Goal: Information Seeking & Learning: Learn about a topic

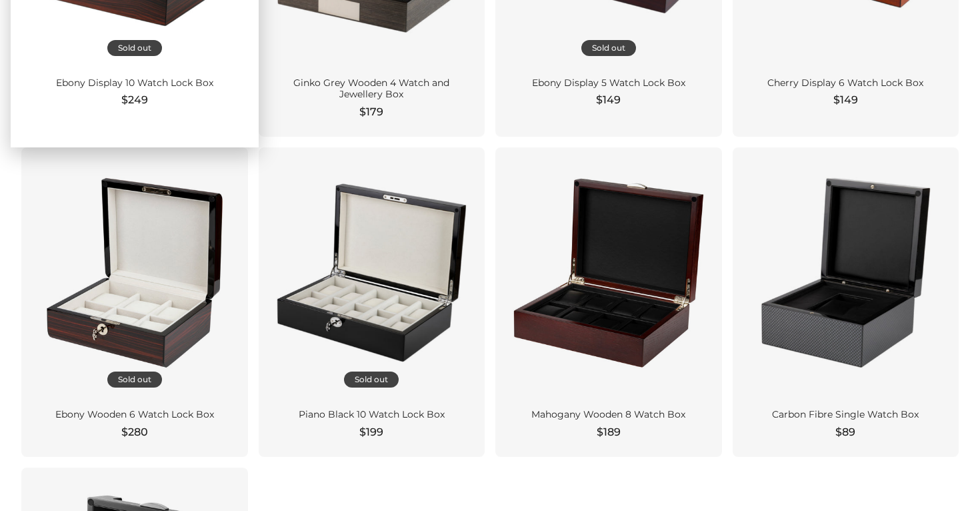
scroll to position [1023, 0]
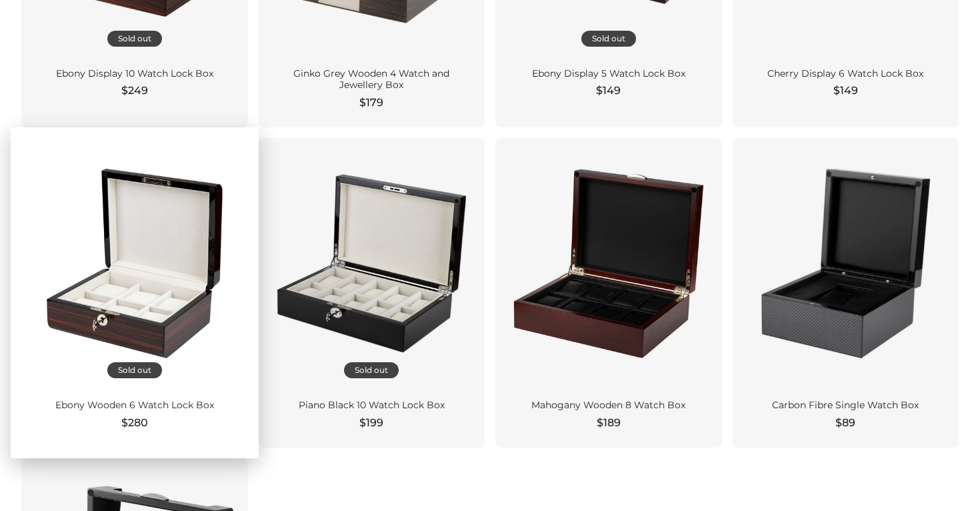
click at [223, 381] on div "Sold out" at bounding box center [134, 263] width 227 height 251
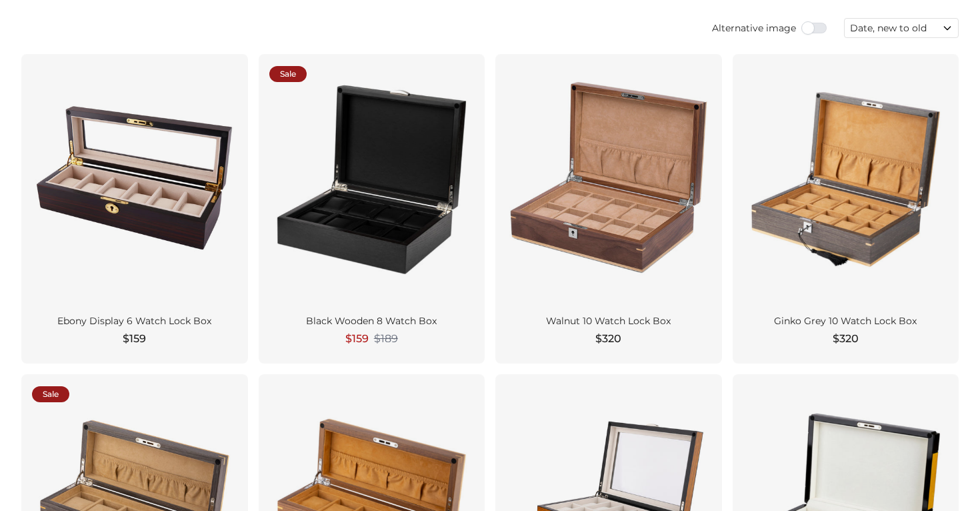
scroll to position [0, 0]
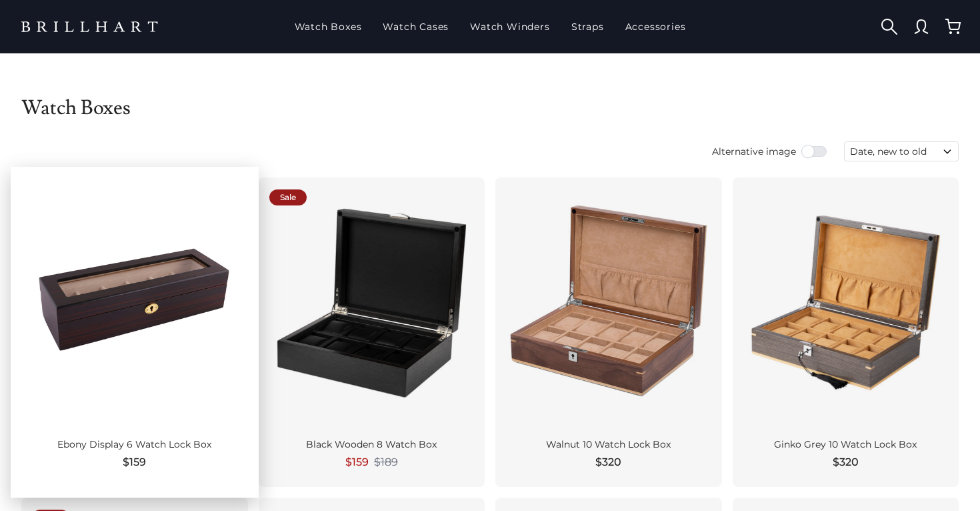
click at [208, 358] on div at bounding box center [134, 302] width 205 height 229
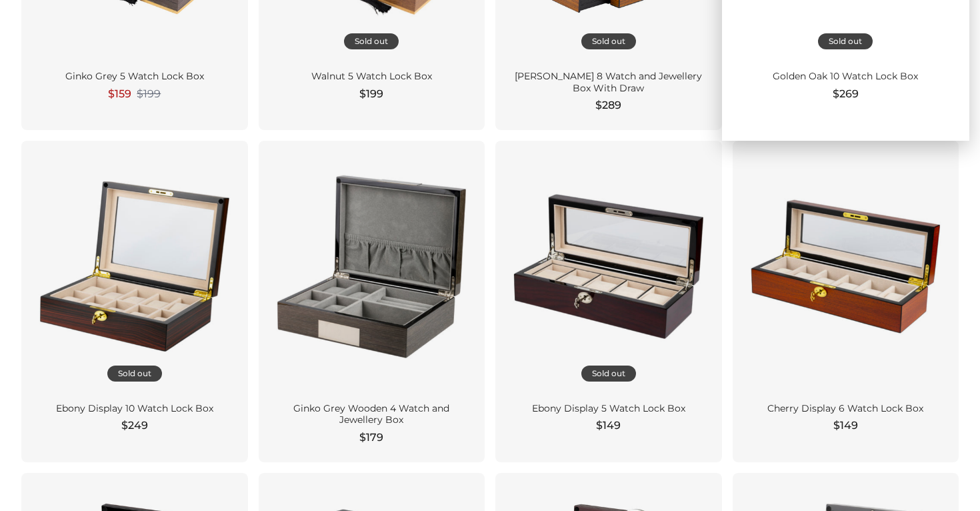
scroll to position [767, 0]
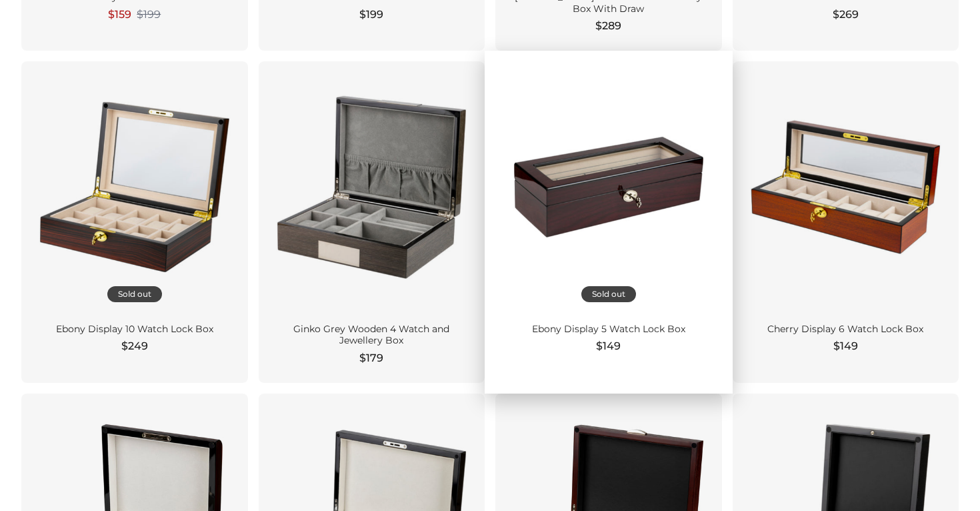
click at [694, 286] on div at bounding box center [608, 186] width 205 height 229
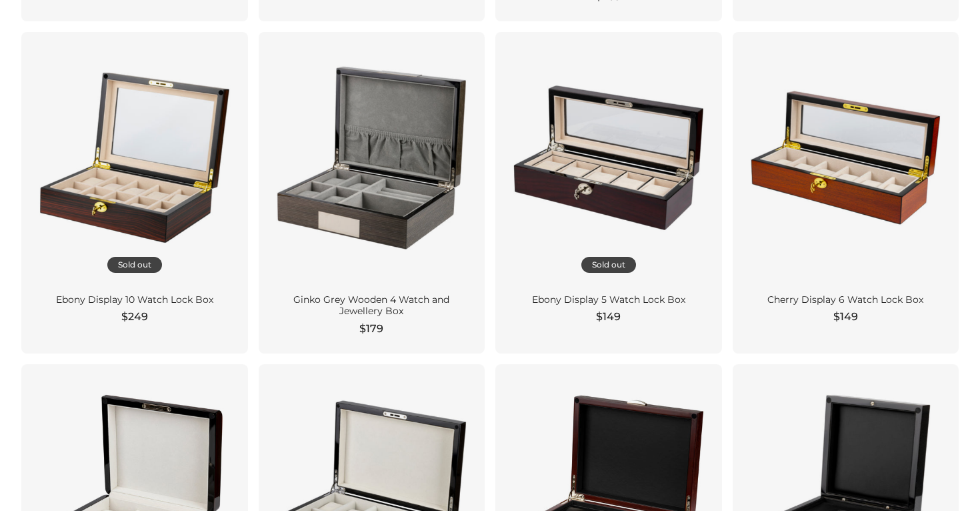
scroll to position [797, 0]
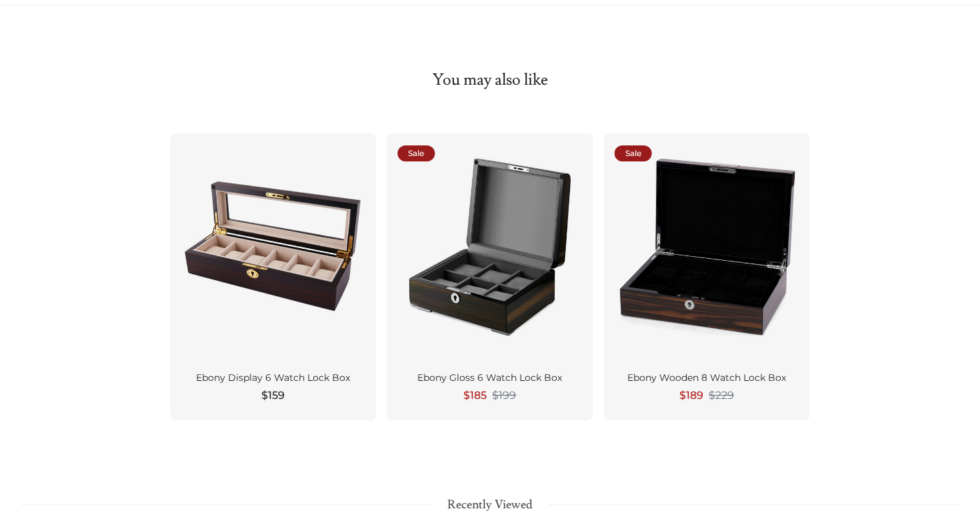
scroll to position [1282, 0]
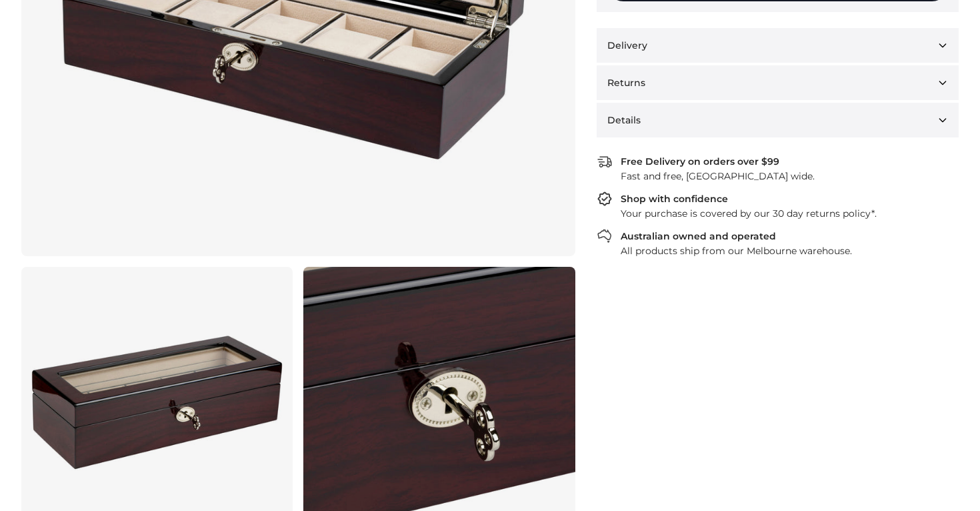
scroll to position [404, 0]
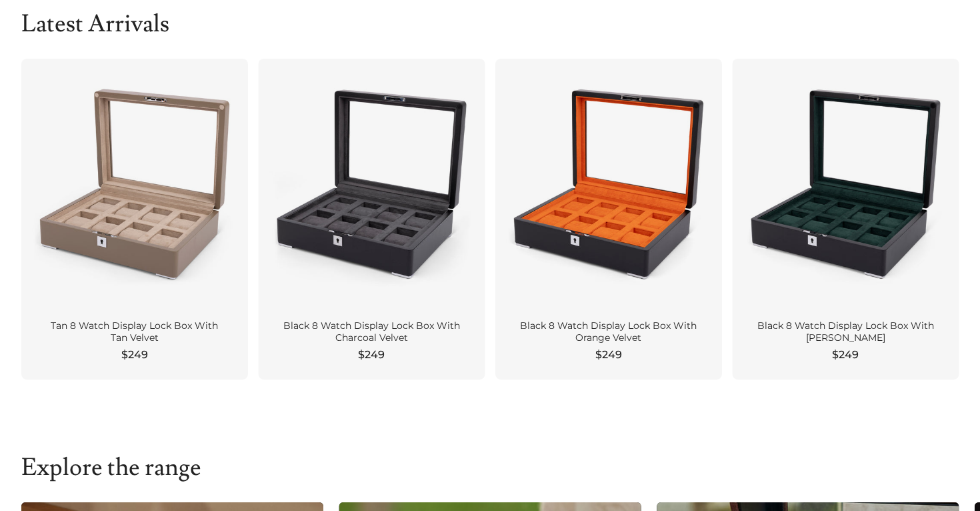
scroll to position [443, 0]
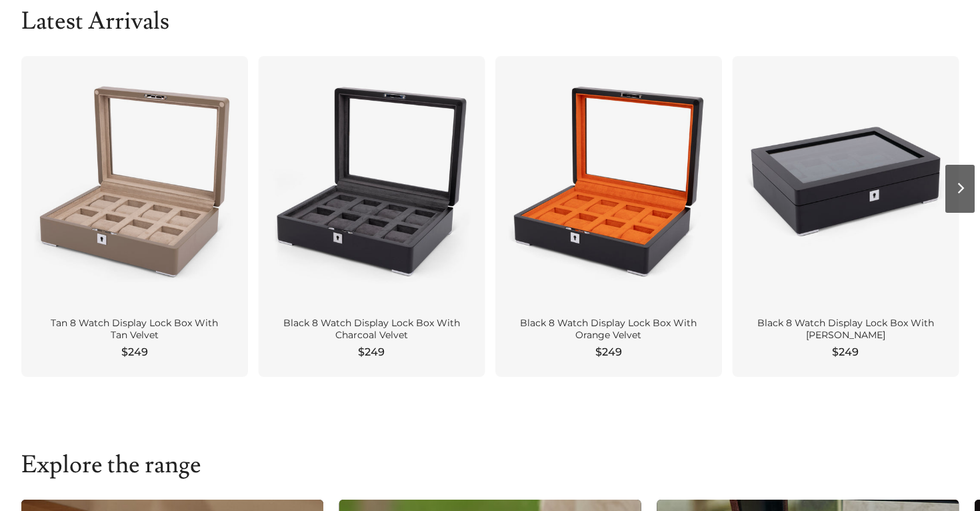
click at [863, 267] on div at bounding box center [845, 181] width 205 height 229
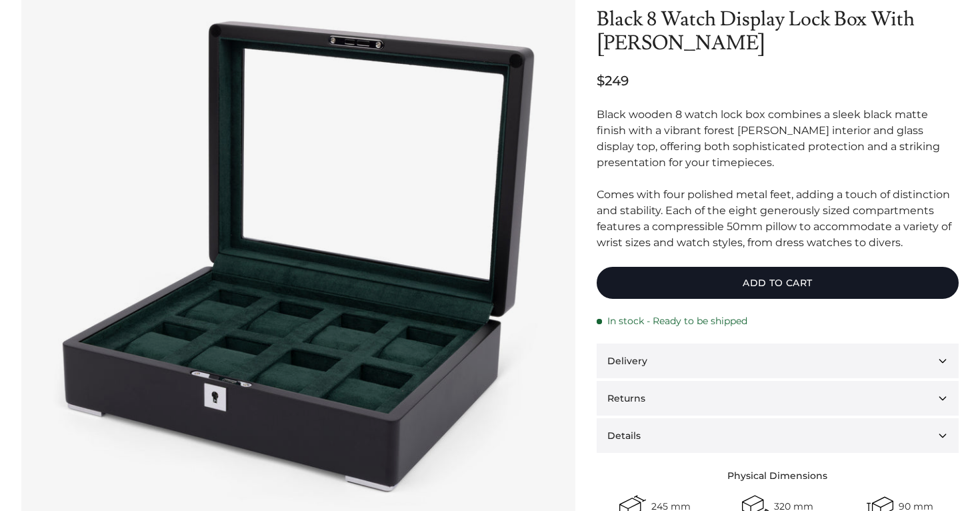
scroll to position [120, 0]
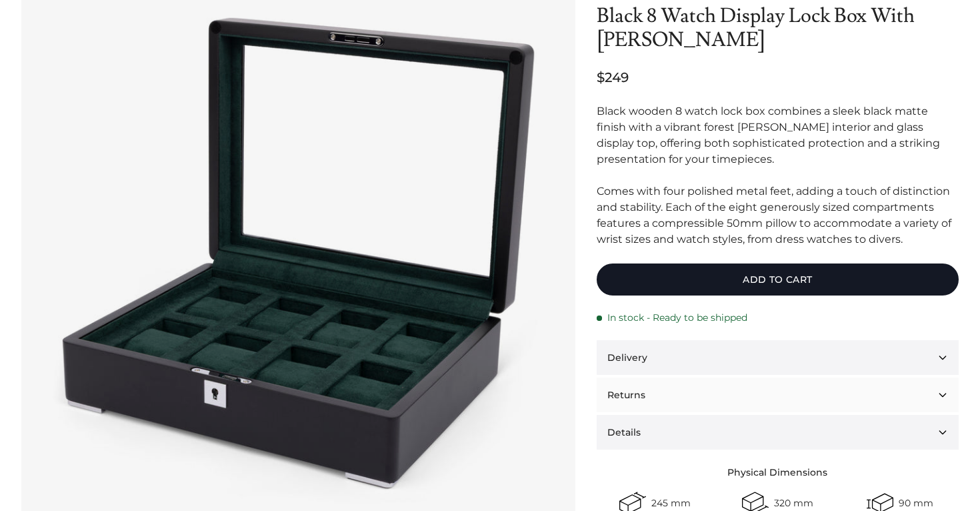
click at [699, 392] on button "Returns" at bounding box center [778, 394] width 362 height 35
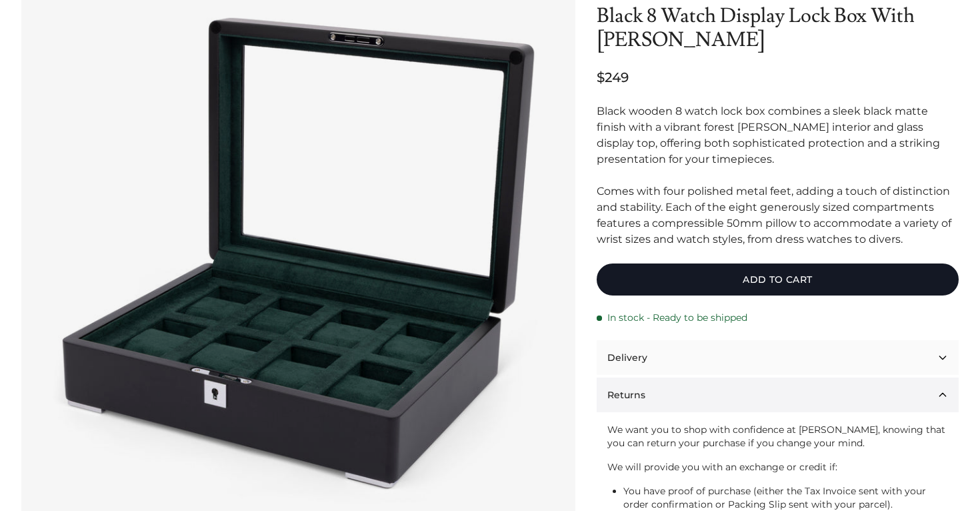
click at [703, 361] on button "Delivery" at bounding box center [778, 357] width 362 height 35
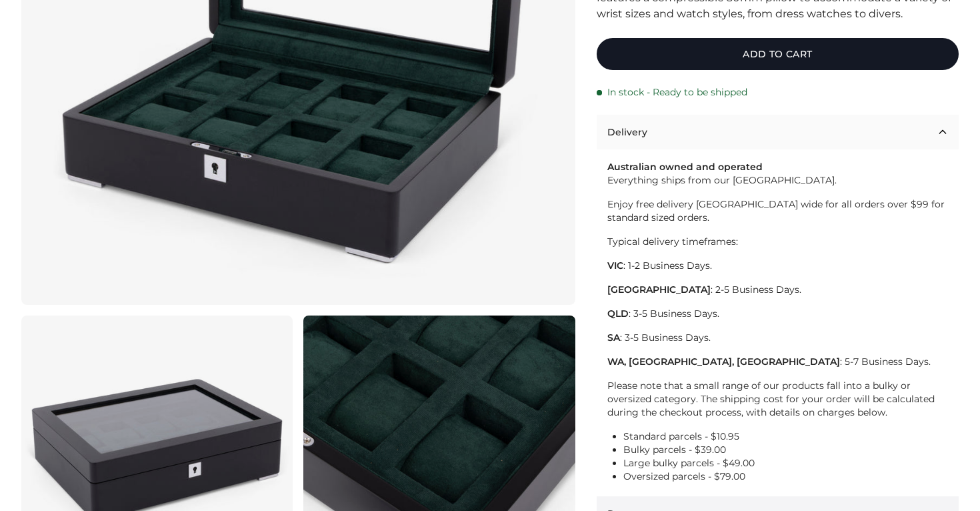
scroll to position [346, 0]
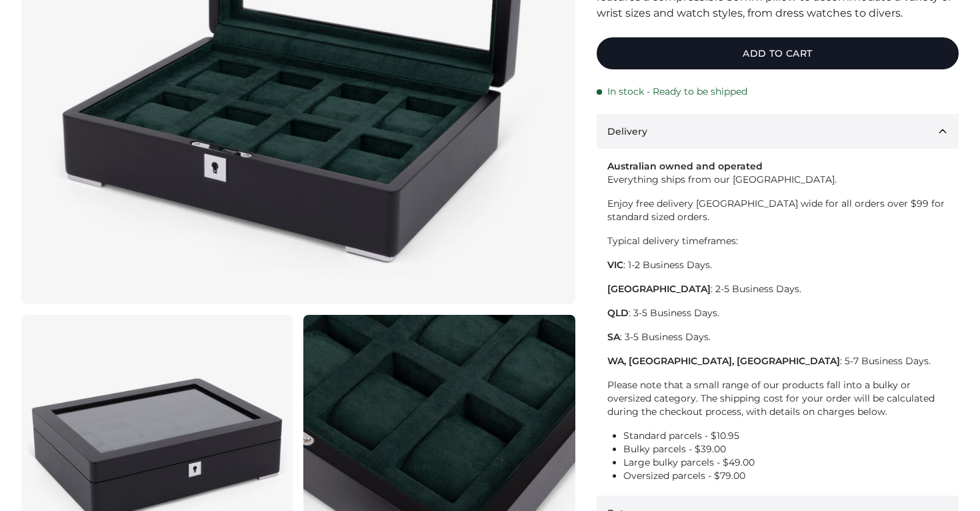
click at [691, 277] on div "Australian owned and operated Everything ships from our Melbourne warehouse. En…" at bounding box center [777, 315] width 341 height 333
click at [691, 289] on p "NSW : 2-5 Business Days." at bounding box center [777, 288] width 341 height 13
click at [692, 345] on div "Australian owned and operated Everything ships from our Melbourne warehouse. En…" at bounding box center [777, 315] width 341 height 333
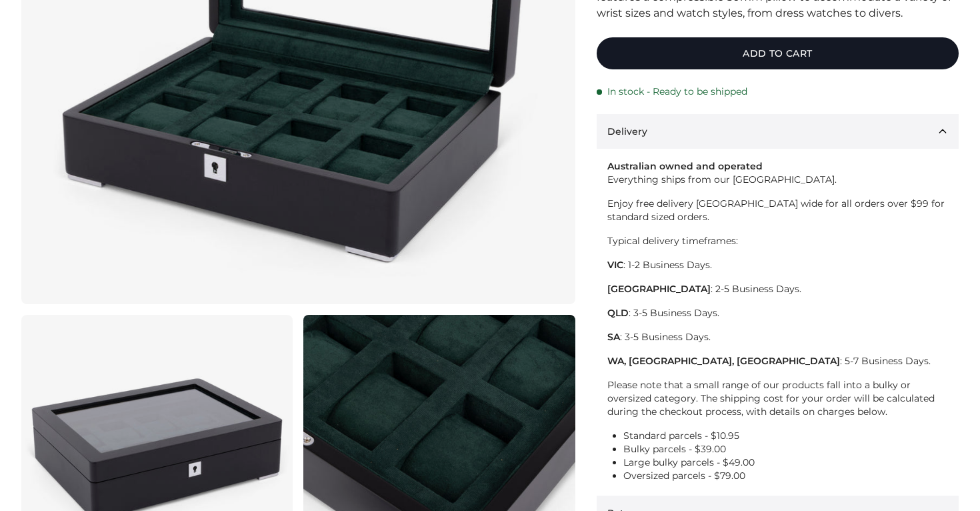
click at [692, 345] on div "Australian owned and operated Everything ships from our Melbourne warehouse. En…" at bounding box center [777, 315] width 341 height 333
click at [690, 413] on p "Please note that a small range of our products fall into a bulky or oversized c…" at bounding box center [777, 398] width 341 height 40
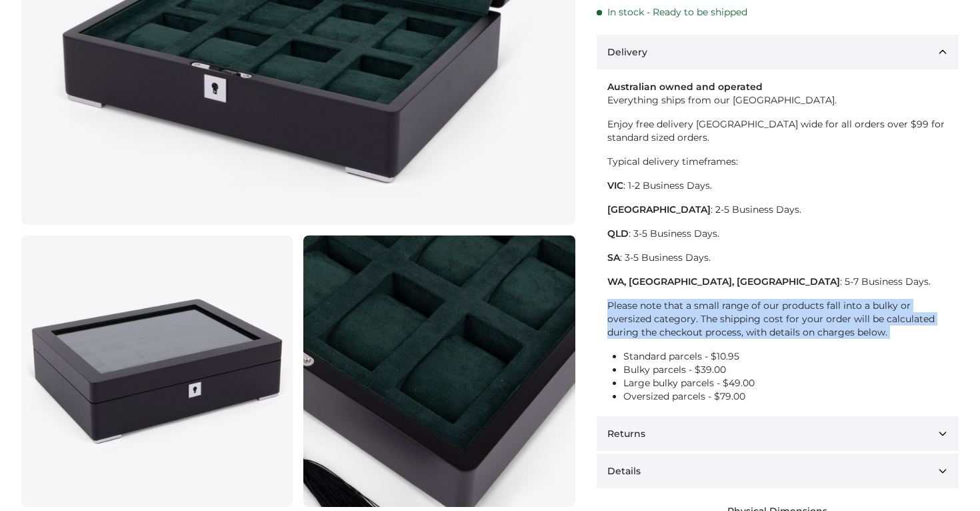
scroll to position [443, 0]
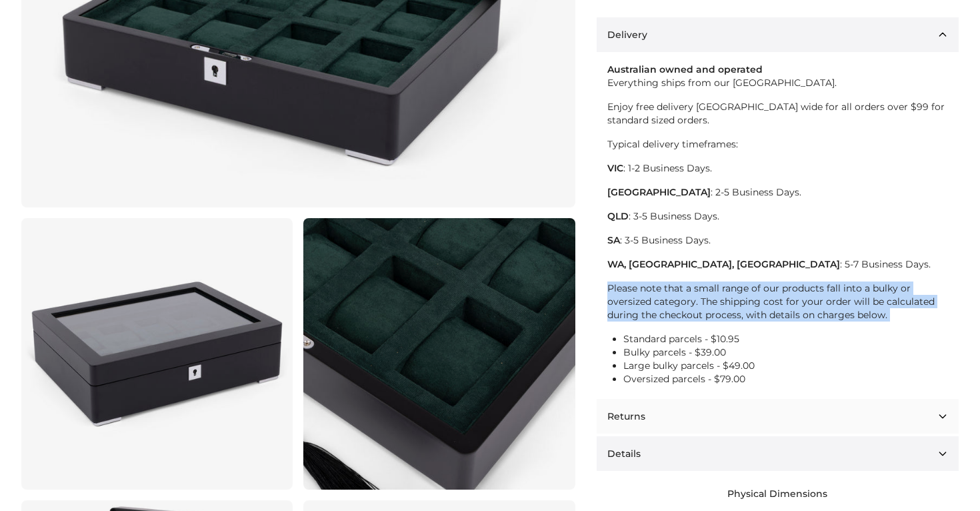
click at [690, 419] on button "Returns" at bounding box center [778, 416] width 362 height 35
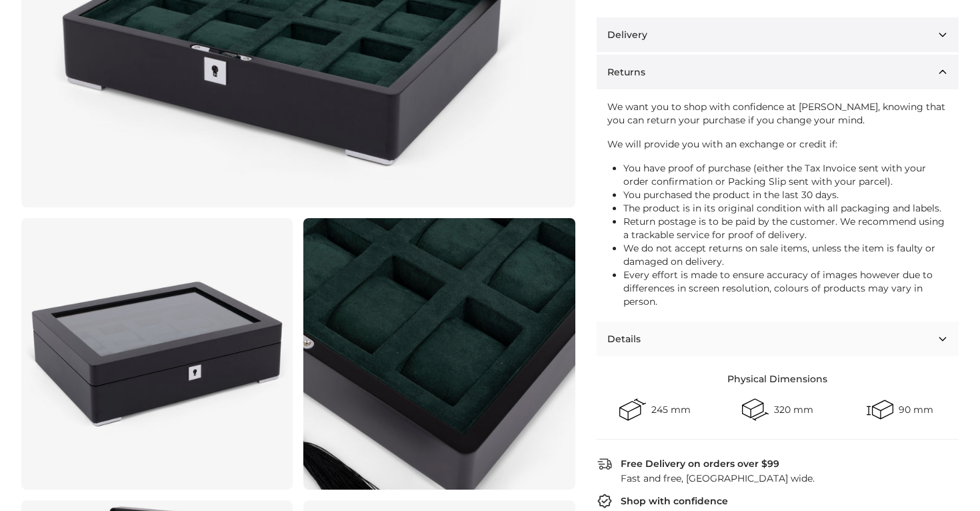
click at [691, 341] on button "Details" at bounding box center [778, 338] width 362 height 35
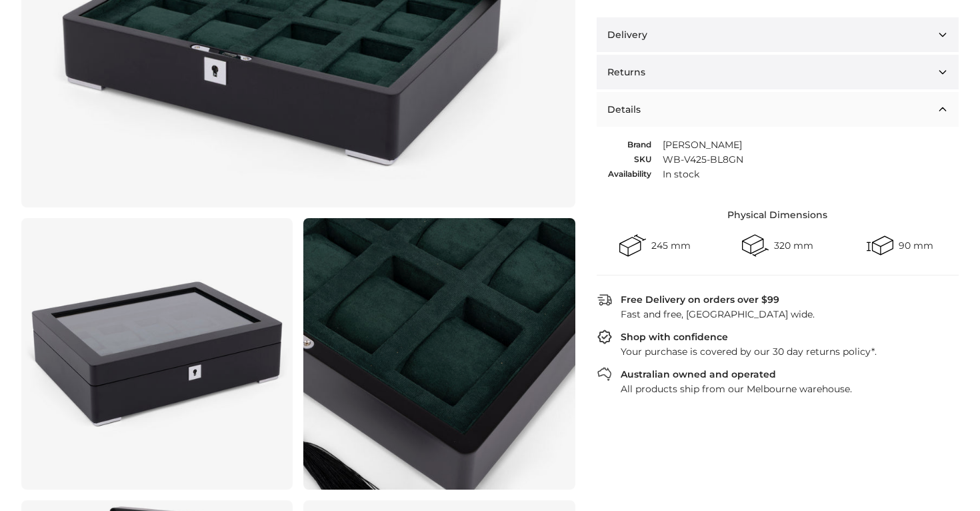
click at [729, 102] on button "Details" at bounding box center [778, 109] width 362 height 35
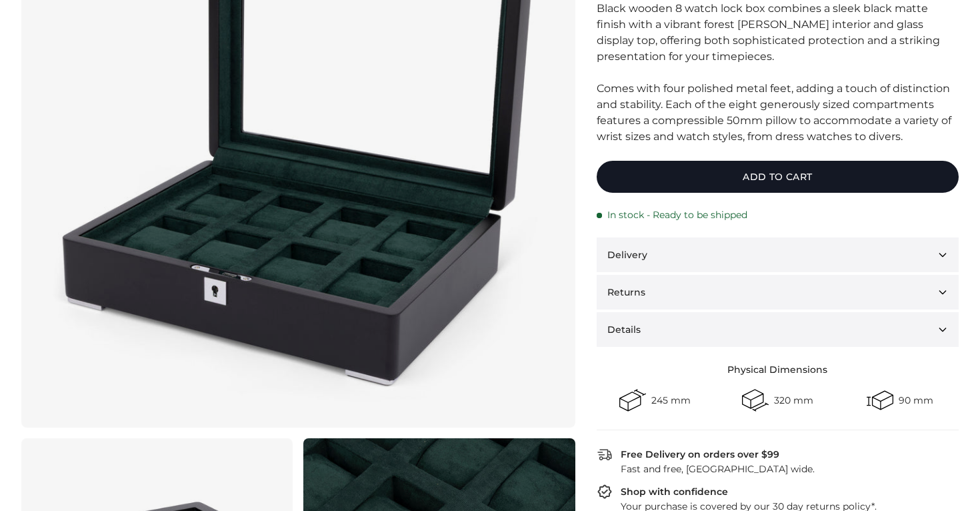
scroll to position [203, 0]
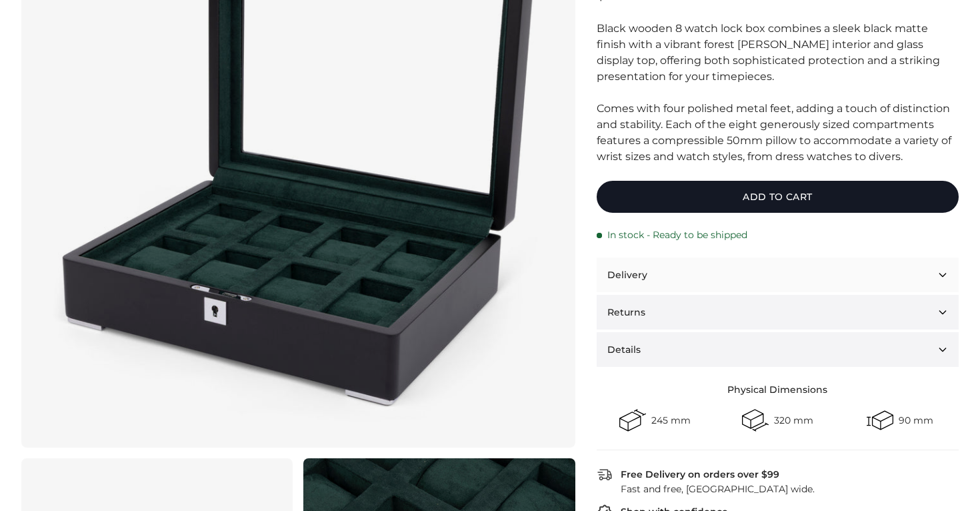
click at [723, 259] on button "Delivery" at bounding box center [778, 274] width 362 height 35
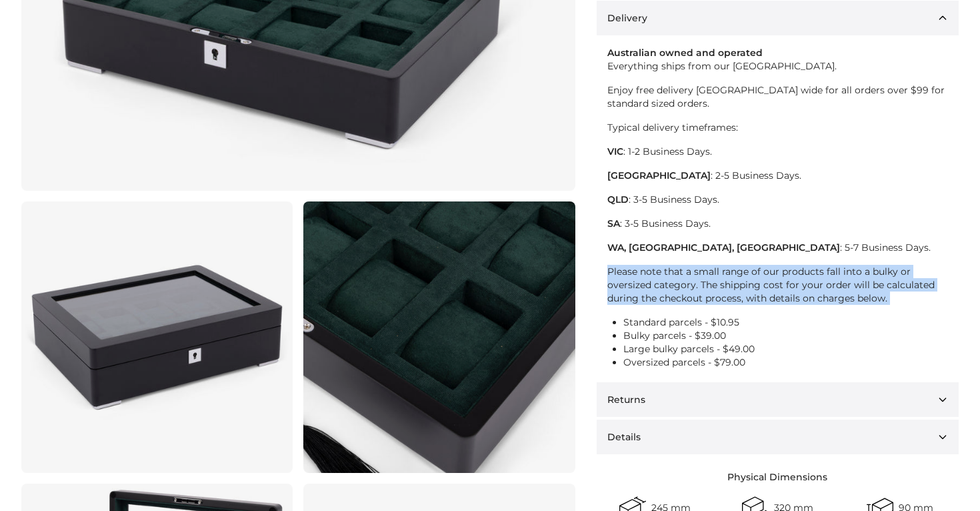
scroll to position [471, 0]
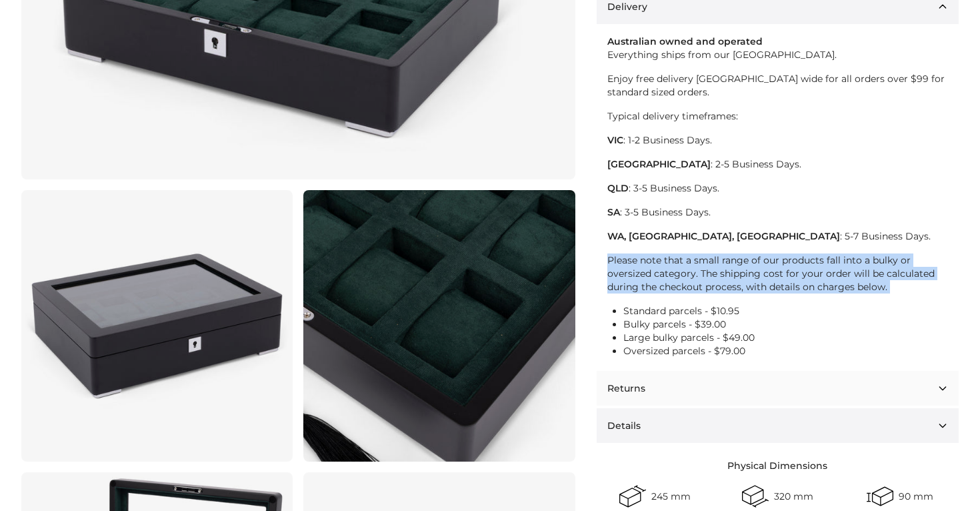
click at [710, 399] on button "Returns" at bounding box center [778, 388] width 362 height 35
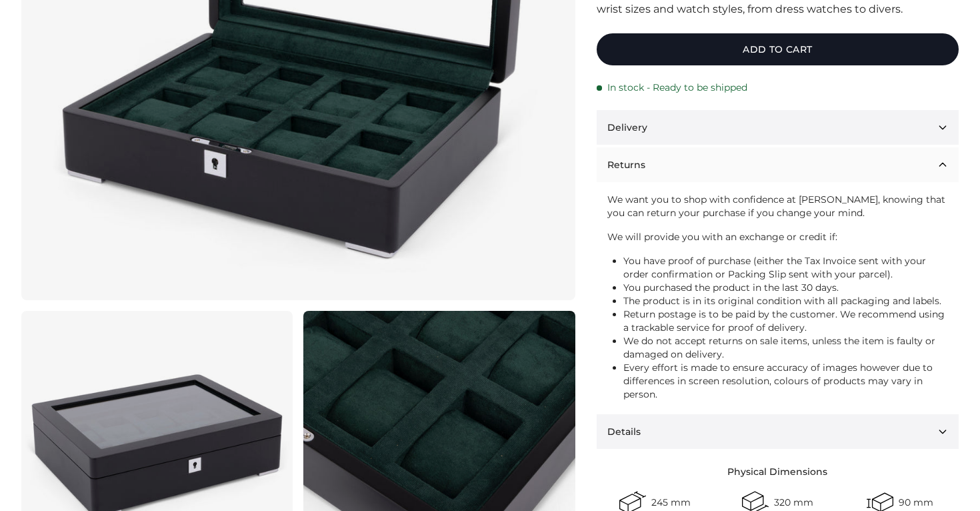
scroll to position [0, 0]
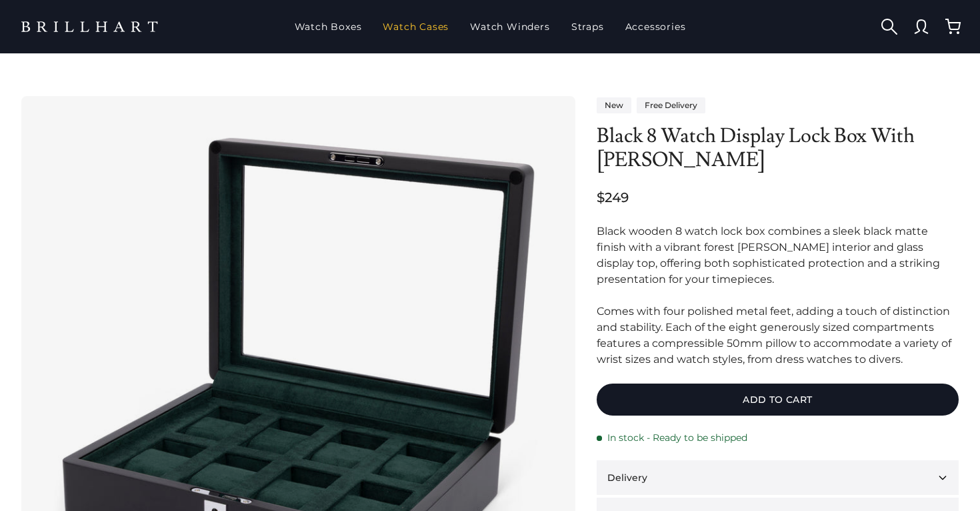
click at [435, 23] on link "Watch Cases" at bounding box center [415, 26] width 77 height 35
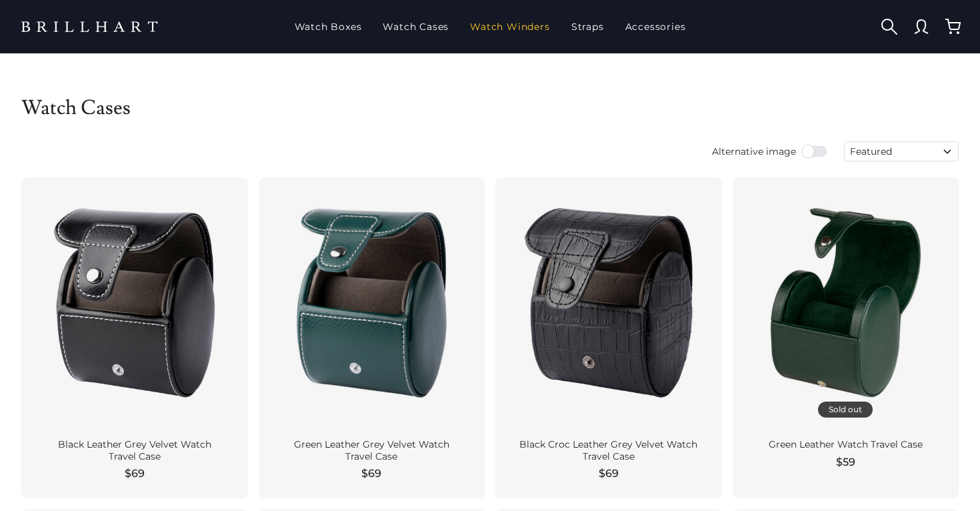
click at [520, 39] on link "Watch Winders" at bounding box center [510, 26] width 90 height 35
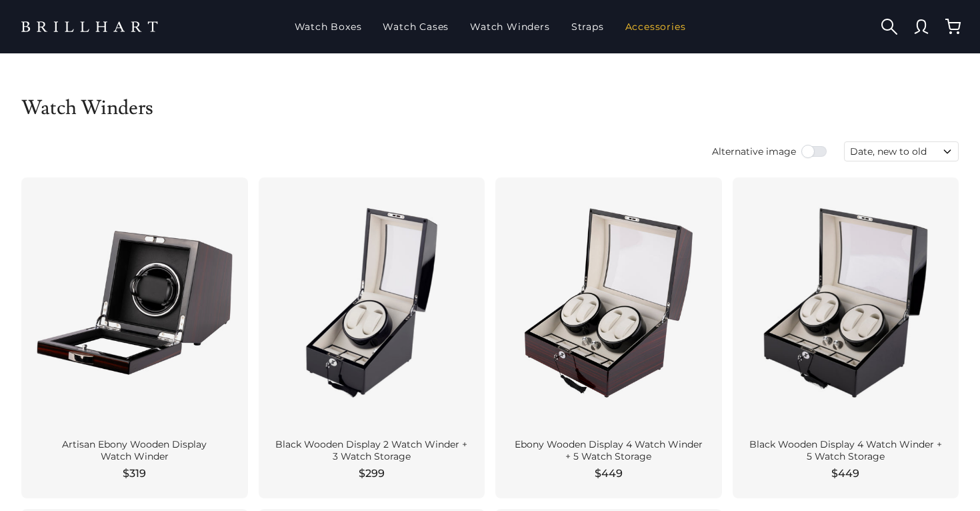
click at [667, 31] on link "Accessories" at bounding box center [655, 26] width 71 height 35
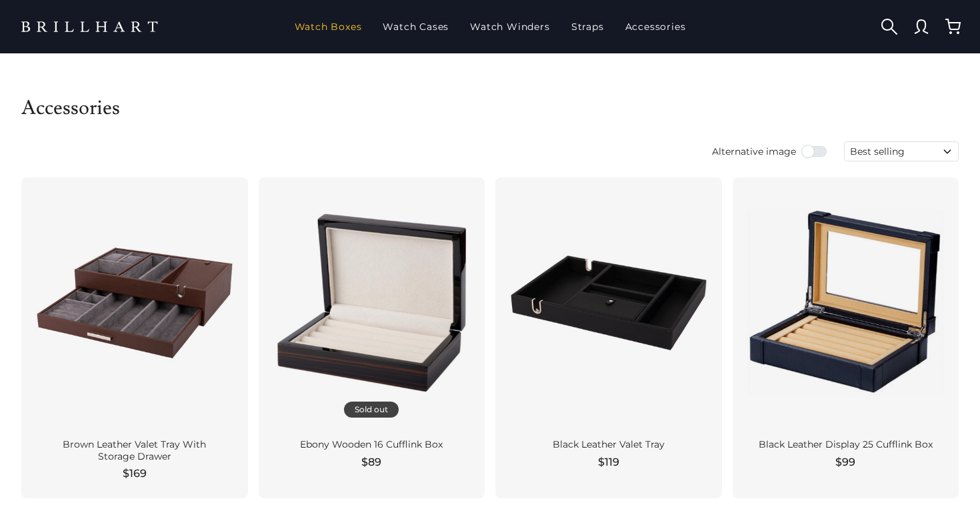
click at [343, 33] on link "Watch Boxes" at bounding box center [328, 26] width 78 height 35
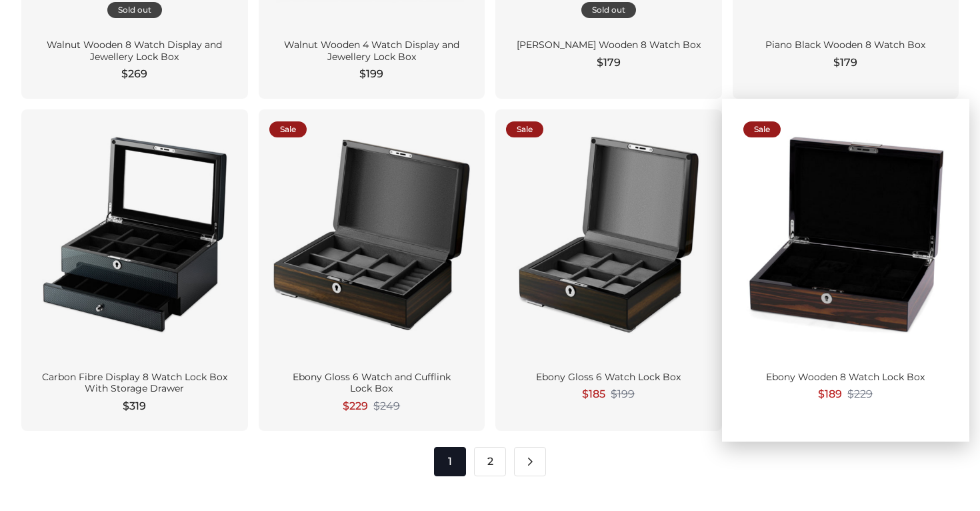
scroll to position [1715, 0]
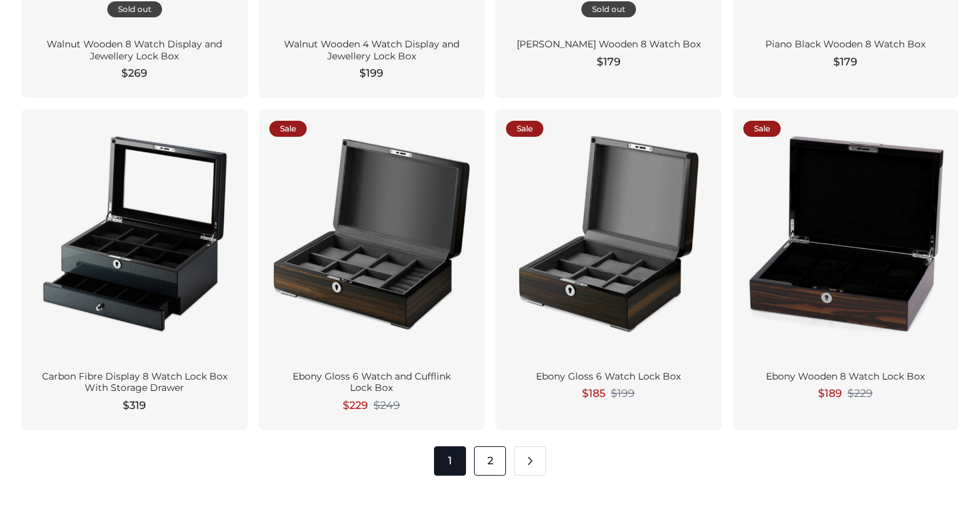
click at [492, 463] on link "2" at bounding box center [490, 460] width 32 height 29
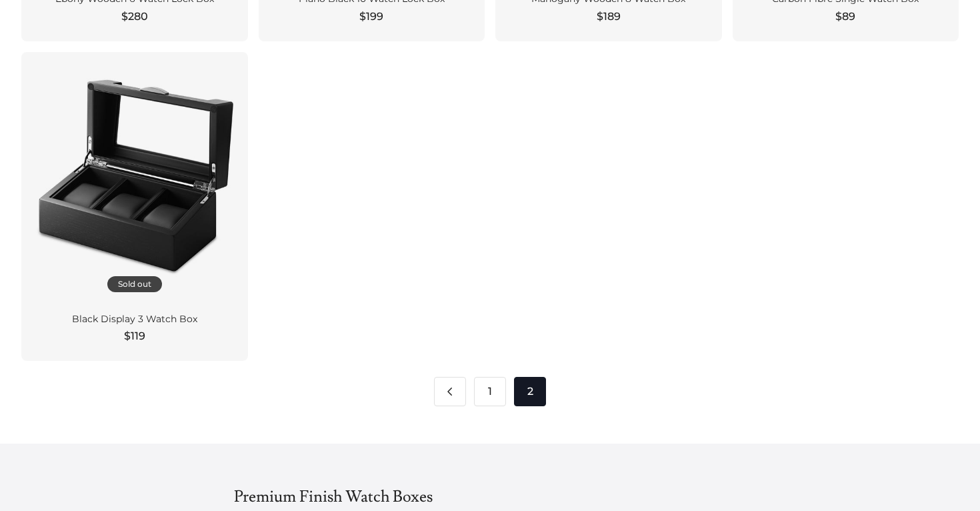
scroll to position [1447, 0]
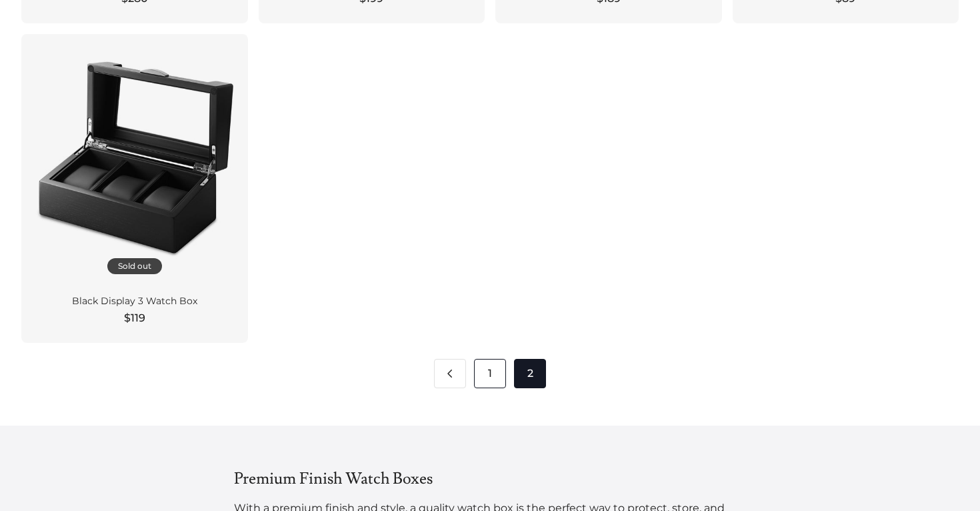
click at [497, 371] on link "1" at bounding box center [490, 373] width 32 height 29
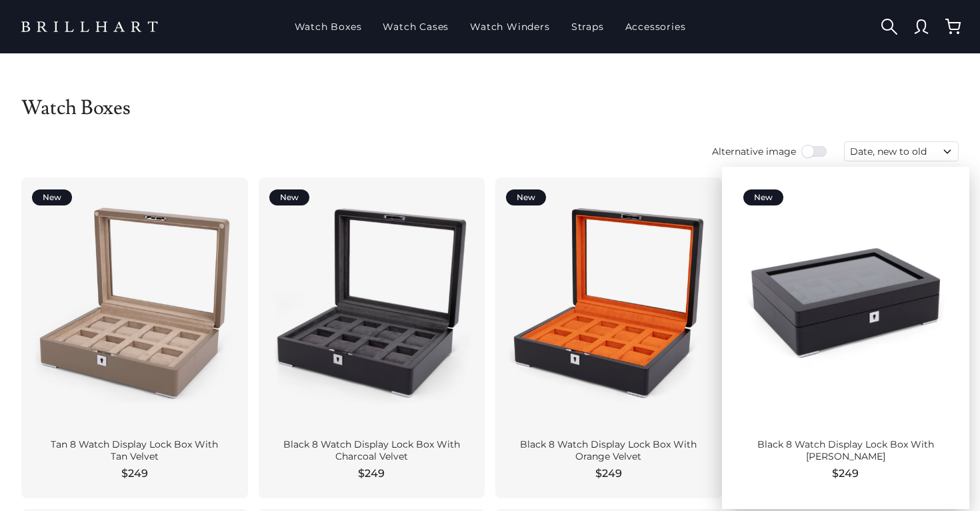
click at [848, 363] on div at bounding box center [845, 302] width 205 height 229
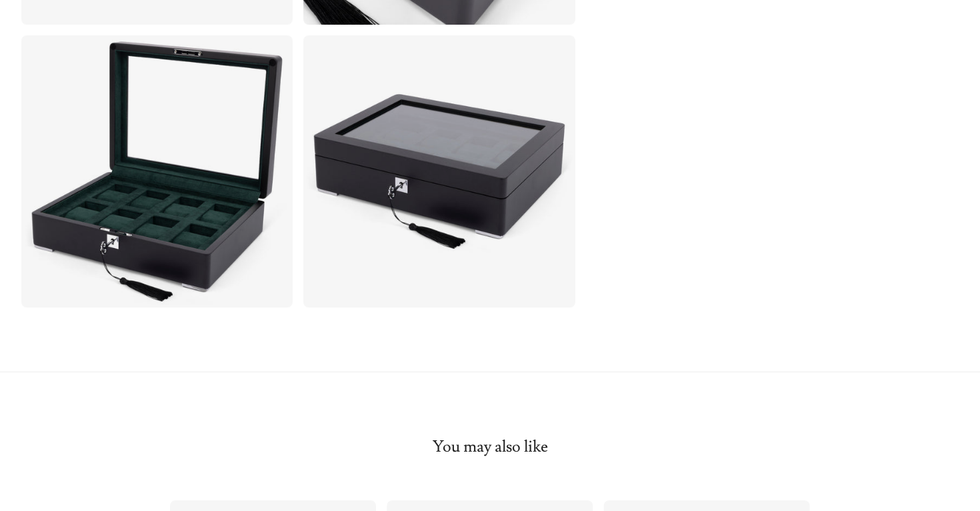
scroll to position [911, 0]
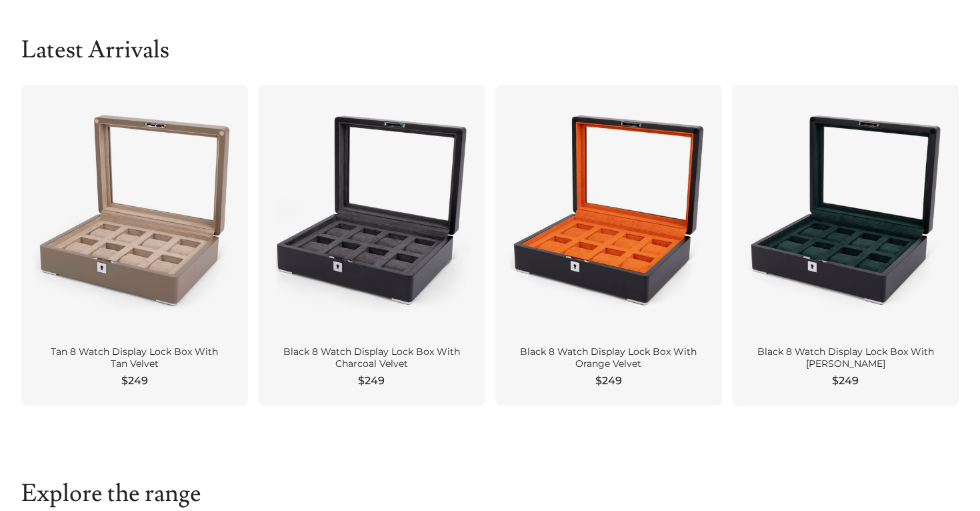
scroll to position [443, 0]
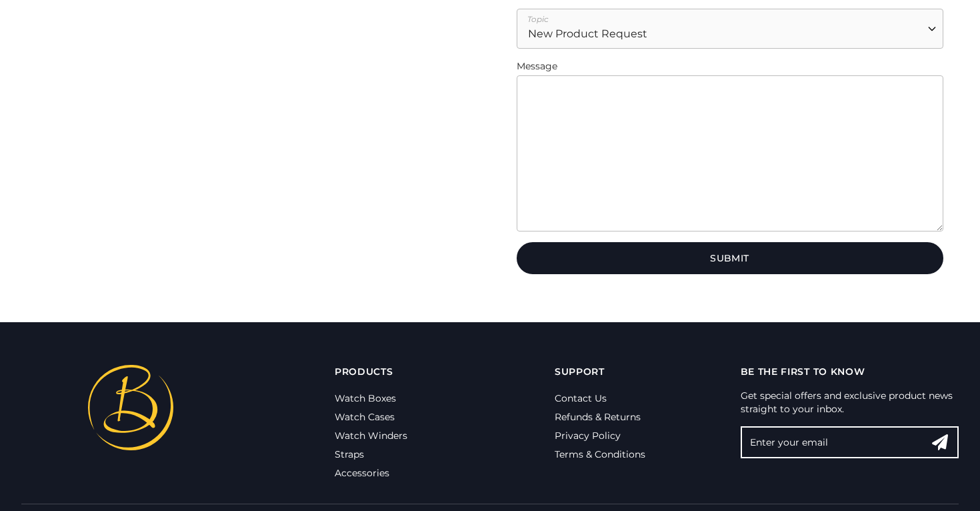
scroll to position [503, 0]
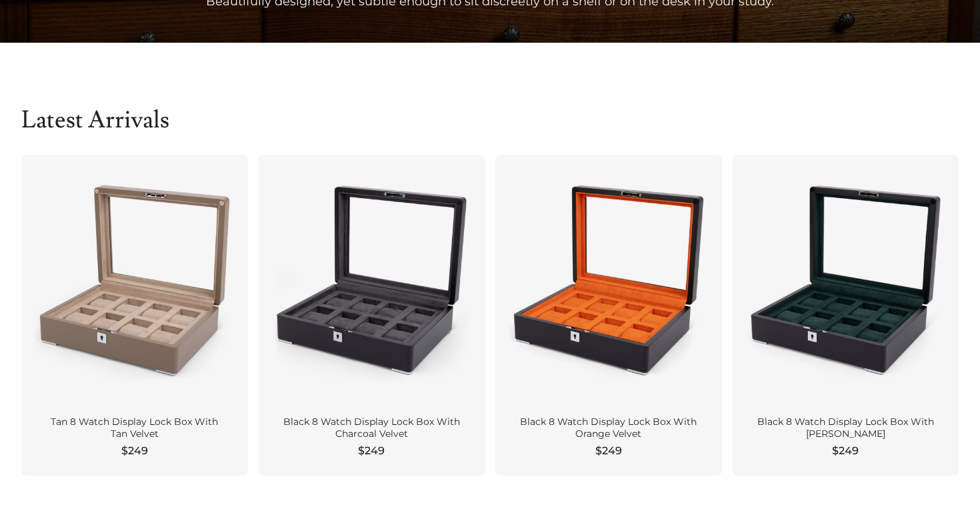
scroll to position [373, 0]
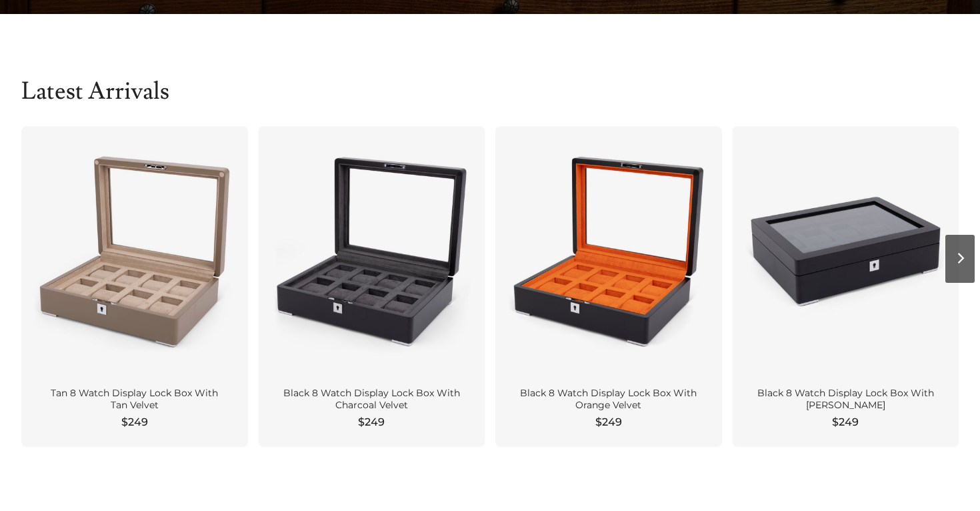
click at [829, 327] on div at bounding box center [845, 251] width 205 height 229
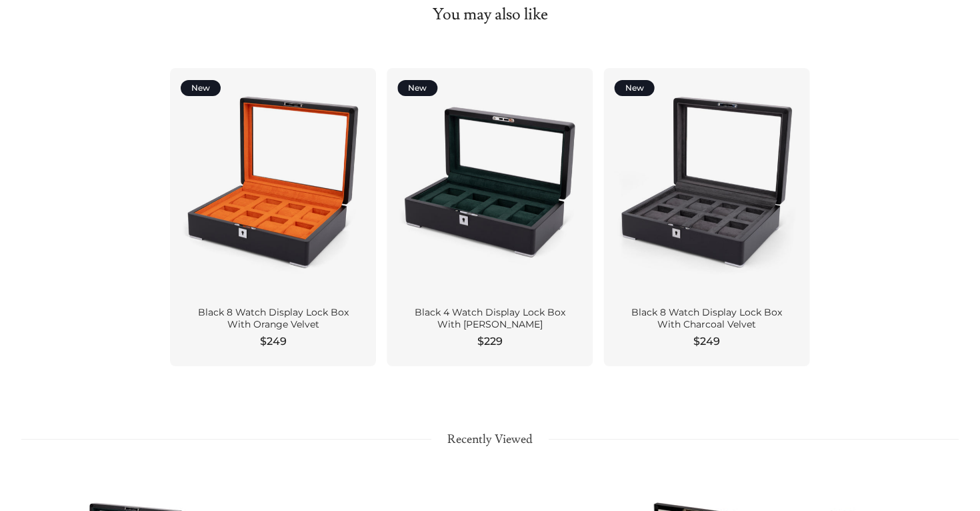
scroll to position [1345, 0]
